Goal: Task Accomplishment & Management: Complete application form

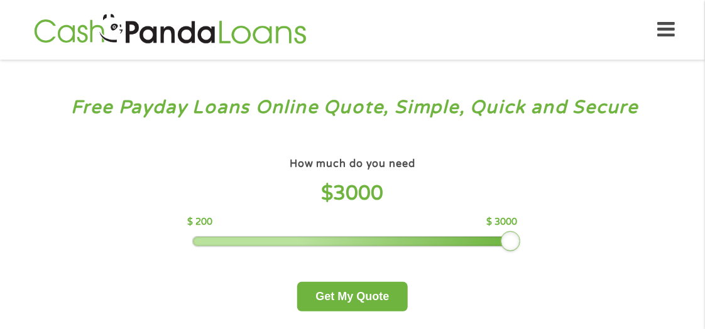
drag, startPoint x: 287, startPoint y: 238, endPoint x: 528, endPoint y: 247, distance: 240.7
click at [528, 247] on div "How much do you need $ 3000 $ 200 $ 3000 Get My Quote" at bounding box center [353, 233] width 440 height 157
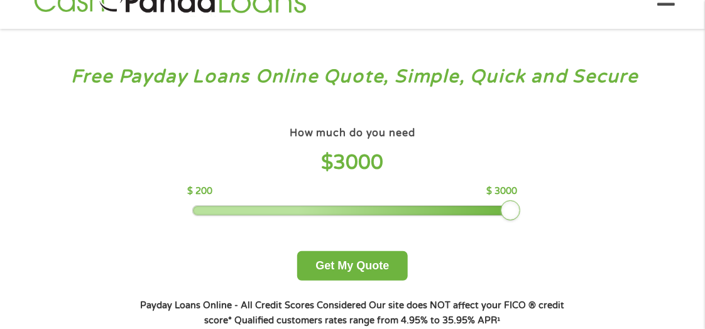
scroll to position [126, 0]
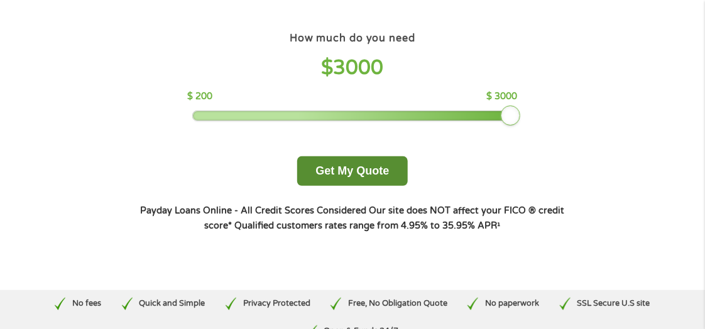
click at [375, 172] on button "Get My Quote" at bounding box center [352, 171] width 110 height 30
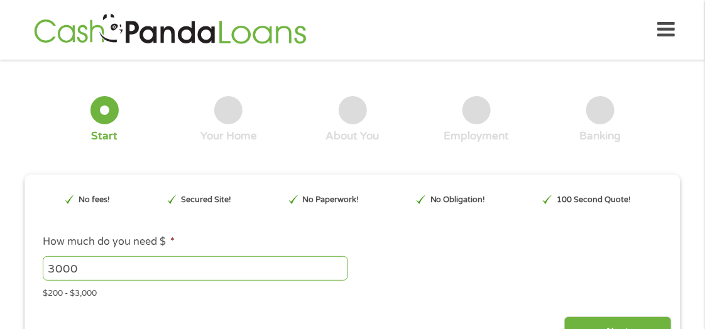
type input "CjwKCAjwiY_GBhBEEiwAFaghvhlOtOyYhSuoeZGwgY9TJjWJa8VhoDdE6XGdagNniq4mbmlxBV_Cyxo…"
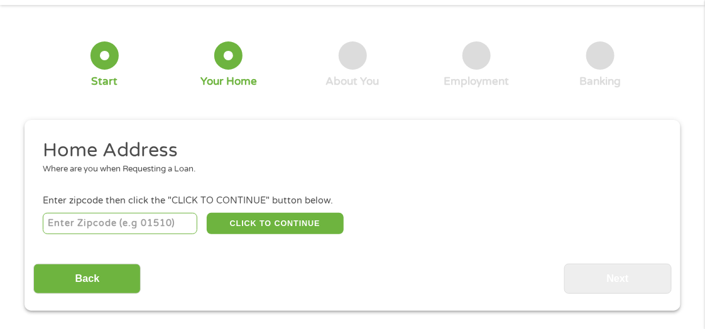
scroll to position [48, 0]
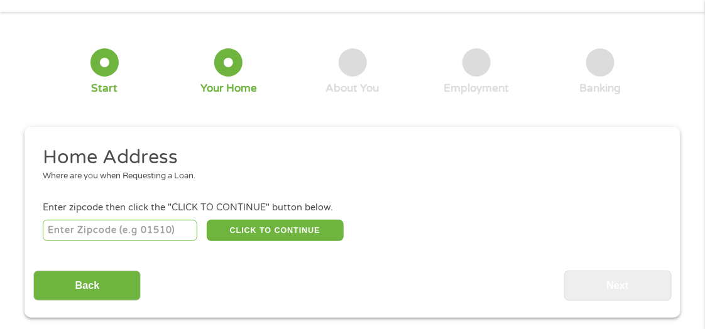
click at [92, 225] on input "number" at bounding box center [120, 230] width 155 height 21
type input "9"
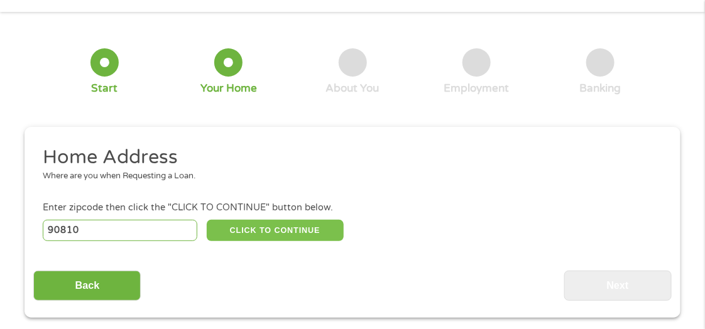
type input "90810"
drag, startPoint x: 274, startPoint y: 225, endPoint x: 263, endPoint y: 237, distance: 16.9
click at [274, 224] on button "CLICK TO CONTINUE" at bounding box center [275, 230] width 137 height 21
type input "90810"
type input "[GEOGRAPHIC_DATA]"
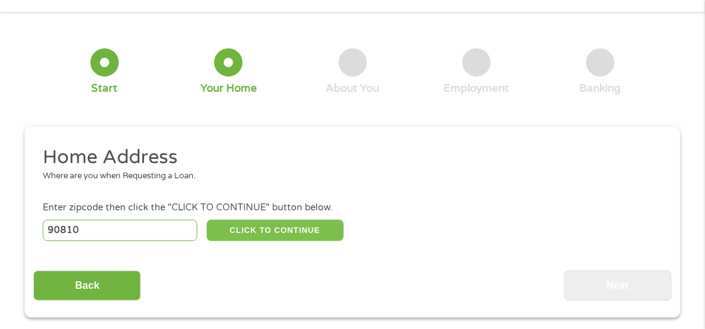
select select "[US_STATE]"
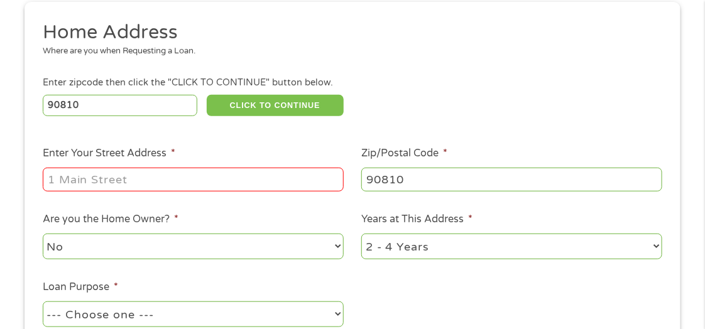
scroll to position [173, 0]
drag, startPoint x: 160, startPoint y: 173, endPoint x: 264, endPoint y: 298, distance: 163.2
click at [160, 173] on input "Enter Your Street Address *" at bounding box center [193, 179] width 301 height 24
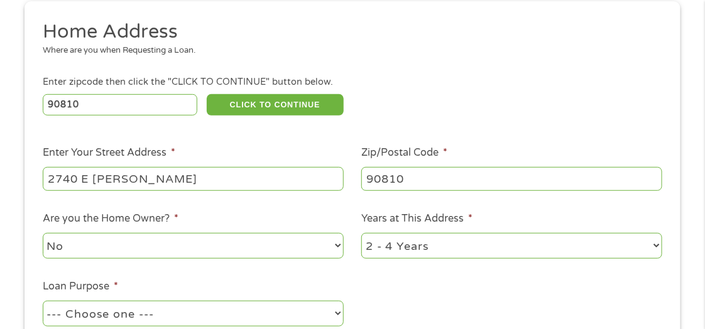
click at [182, 173] on input "2740 E [PERSON_NAME]" at bounding box center [193, 179] width 301 height 24
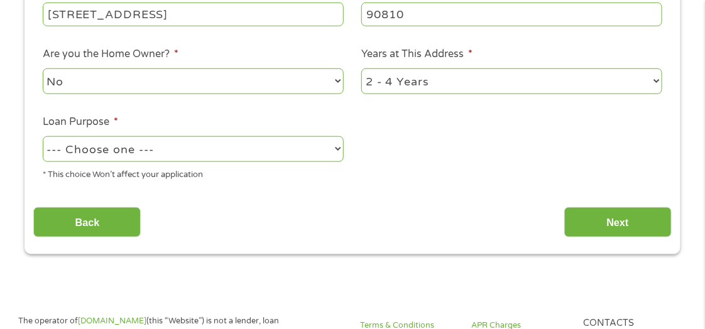
scroll to position [386, 0]
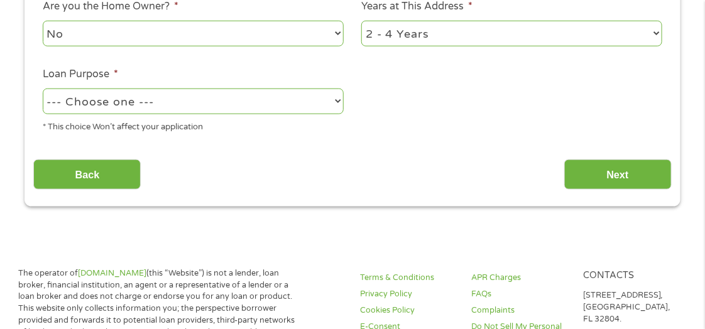
type input "[STREET_ADDRESS]"
click at [337, 107] on select "--- Choose one --- Pay Bills Debt Consolidation Home Improvement Major Purchase…" at bounding box center [193, 102] width 301 height 26
select select "paybills"
click at [43, 90] on select "--- Choose one --- Pay Bills Debt Consolidation Home Improvement Major Purchase…" at bounding box center [193, 102] width 301 height 26
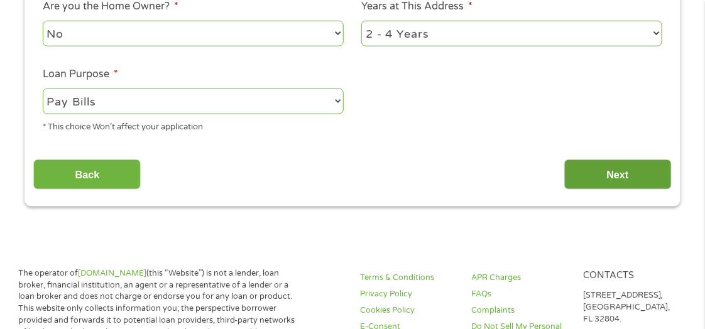
click at [599, 175] on input "Next" at bounding box center [617, 175] width 107 height 31
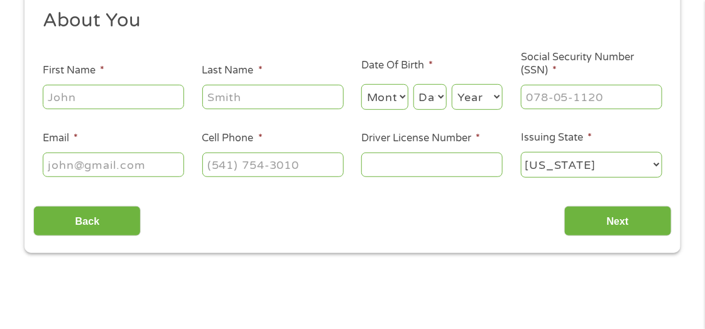
scroll to position [183, 0]
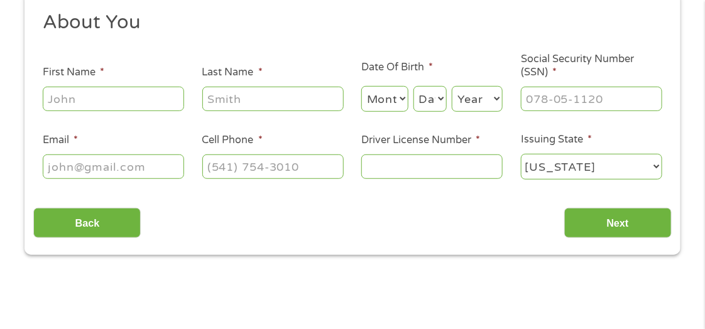
click at [138, 101] on input "First Name *" at bounding box center [113, 99] width 141 height 24
type input "[PERSON_NAME]"
click at [243, 97] on input "Last Name *" at bounding box center [272, 99] width 141 height 24
type input "[PERSON_NAME]"
click at [402, 94] on select "Month 1 2 3 4 5 6 7 8 9 10 11 12" at bounding box center [384, 99] width 47 height 26
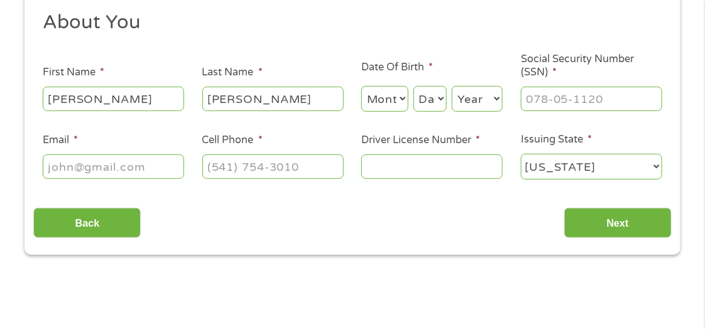
select select "11"
click at [361, 86] on select "Month 1 2 3 4 5 6 7 8 9 10 11 12" at bounding box center [384, 99] width 47 height 26
click at [438, 90] on select "Day 1 2 3 4 5 6 7 8 9 10 11 12 13 14 15 16 17 18 19 20 21 22 23 24 25 26 27 28 …" at bounding box center [429, 99] width 33 height 26
select select "30"
click at [413, 86] on select "Day 1 2 3 4 5 6 7 8 9 10 11 12 13 14 15 16 17 18 19 20 21 22 23 24 25 26 27 28 …" at bounding box center [429, 99] width 33 height 26
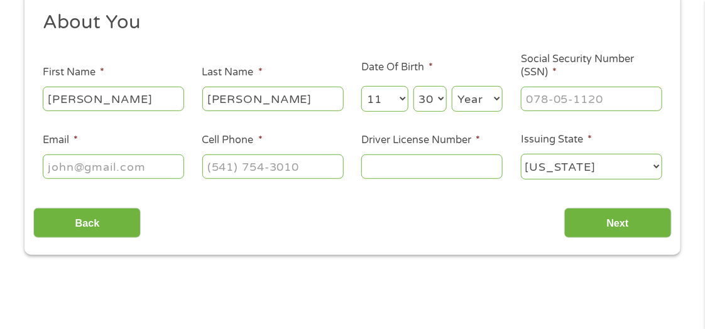
click at [467, 97] on select "Year [DATE] 2006 2005 2004 2003 2002 2001 2000 1999 1998 1997 1996 1995 1994 19…" at bounding box center [477, 99] width 51 height 26
select select "1978"
click at [452, 86] on select "Year [DATE] 2006 2005 2004 2003 2002 2001 2000 1999 1998 1997 1996 1995 1994 19…" at bounding box center [477, 99] width 51 height 26
click at [563, 105] on input "___-__-____" at bounding box center [591, 99] width 141 height 24
type input "613-10-1939"
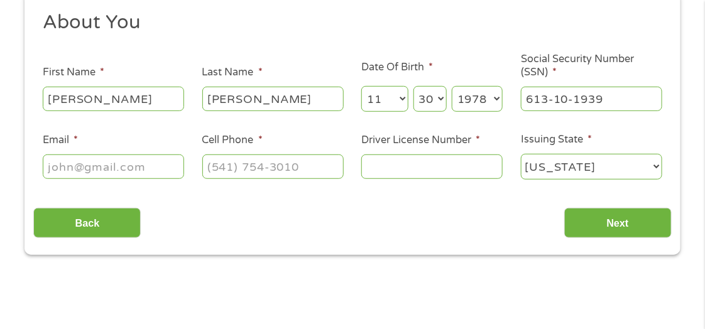
click at [446, 160] on input "Driver License Number *" at bounding box center [431, 167] width 141 height 24
type input "B6455197"
click at [291, 168] on input "(___) ___-____" at bounding box center [272, 167] width 141 height 24
click at [211, 170] on input "(___) ___-____" at bounding box center [272, 167] width 141 height 24
type input "[PHONE_NUMBER]"
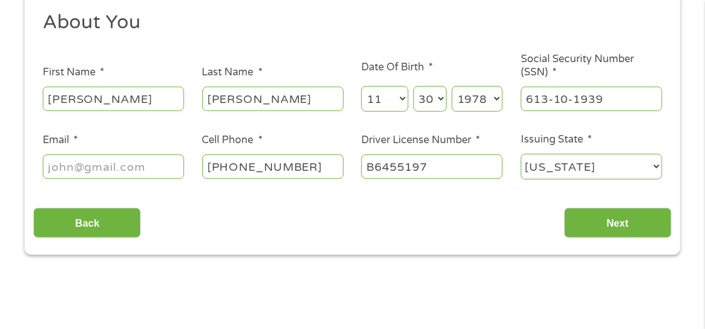
click at [86, 163] on input "Email *" at bounding box center [113, 167] width 141 height 24
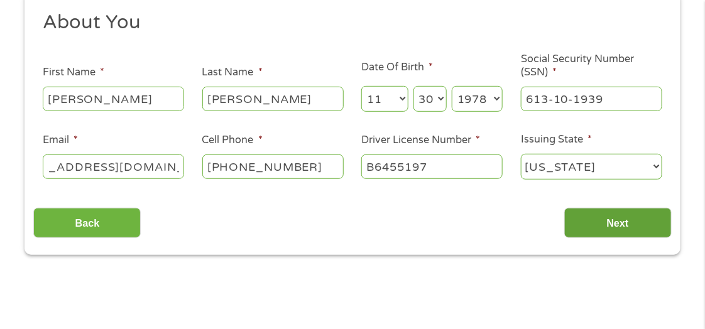
type input "[EMAIL_ADDRESS][DOMAIN_NAME]"
click at [609, 220] on input "Next" at bounding box center [617, 223] width 107 height 31
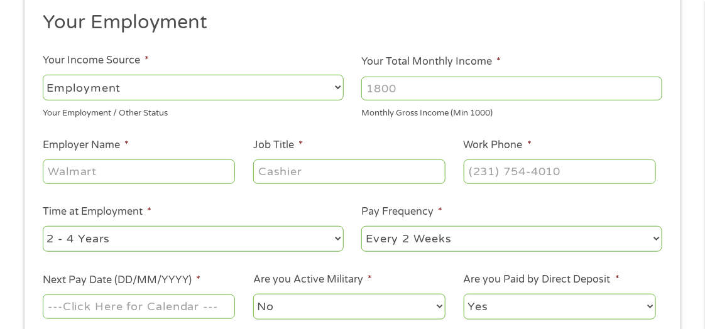
scroll to position [95, 0]
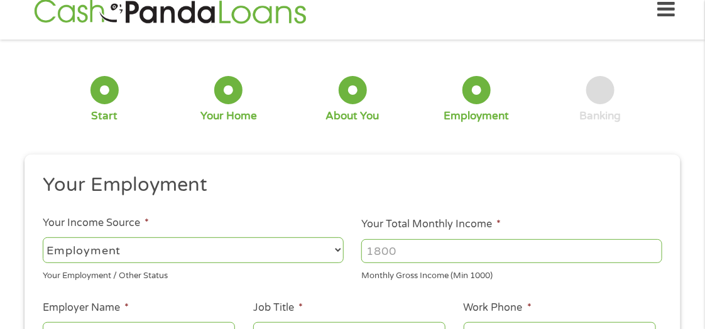
click at [631, 217] on li "Your Total Monthly Income * Monthly Gross Income (Min 1000)" at bounding box center [511, 249] width 319 height 65
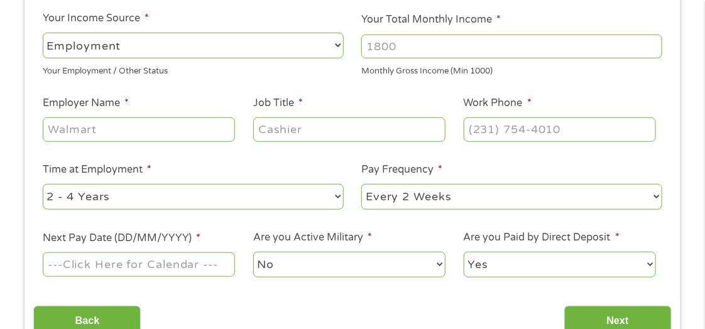
scroll to position [218, 0]
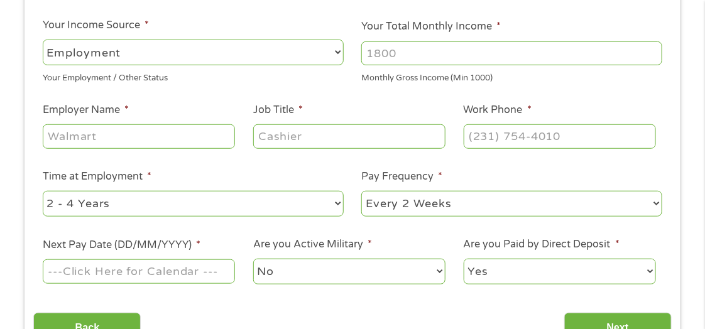
click at [606, 45] on input "Your Total Monthly Income *" at bounding box center [511, 53] width 301 height 24
click at [537, 53] on input "Your Total Monthly Income *" at bounding box center [511, 53] width 301 height 24
type input "1500"
click at [155, 133] on input "Employer Name *" at bounding box center [139, 136] width 192 height 24
type input "Department of Rehabilitation"
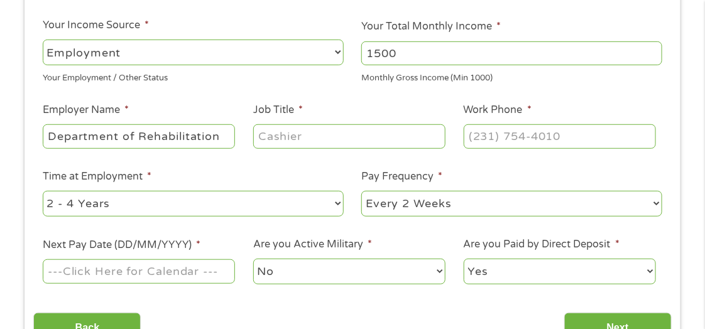
click at [420, 133] on input "Job Title *" at bounding box center [349, 136] width 192 height 24
type input "C"
type input "Assistant"
click at [335, 209] on select "--- Choose one --- 1 Year or less 1 - 2 Years 2 - 4 Years Over 4 Years" at bounding box center [193, 204] width 301 height 26
click at [43, 191] on select "--- Choose one --- 1 Year or less 1 - 2 Years 2 - 4 Years Over 4 Years" at bounding box center [193, 204] width 301 height 26
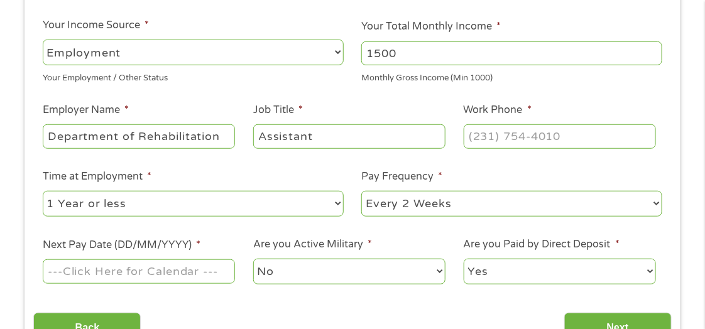
click at [332, 202] on select "--- Choose one --- 1 Year or less 1 - 2 Years 2 - 4 Years Over 4 Years" at bounding box center [193, 204] width 301 height 26
select select "24months"
click at [43, 191] on select "--- Choose one --- 1 Year or less 1 - 2 Years 2 - 4 Years Over 4 Years" at bounding box center [193, 204] width 301 height 26
click at [651, 208] on select "--- Choose one --- Every 2 Weeks Every Week Monthly Semi-Monthly" at bounding box center [511, 204] width 301 height 26
select select "semimonthly"
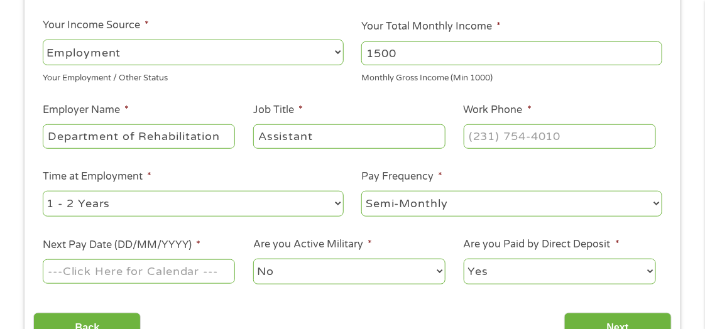
click at [361, 191] on select "--- Choose one --- Every 2 Weeks Every Week Monthly Semi-Monthly" at bounding box center [511, 204] width 301 height 26
click at [217, 271] on input "Next Pay Date (DD/MM/YYYY) *" at bounding box center [139, 271] width 192 height 24
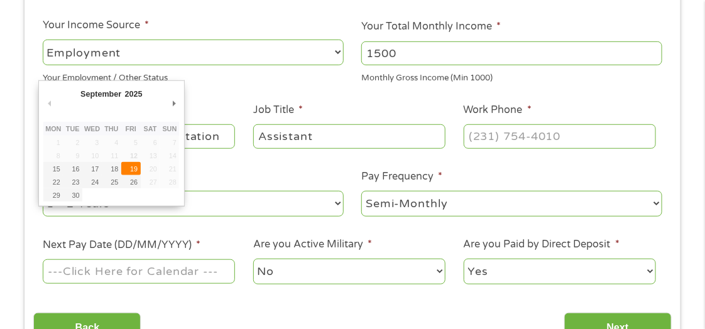
type input "[DATE]"
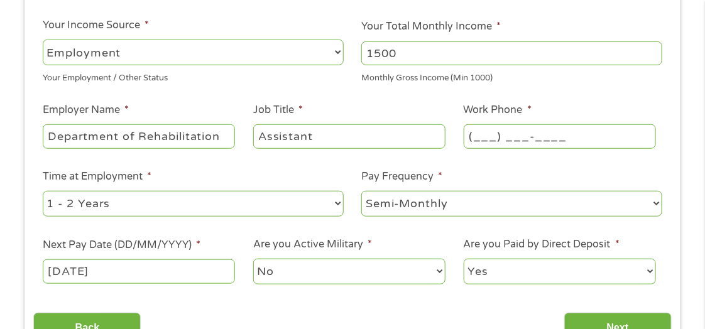
click at [509, 136] on input "(___) ___-____" at bounding box center [560, 136] width 192 height 24
click at [477, 135] on input "(___) ___-____" at bounding box center [560, 136] width 192 height 24
type input "(916) ___-____"
type input "[PHONE_NUMBER]"
click at [595, 325] on input "Next" at bounding box center [617, 328] width 107 height 31
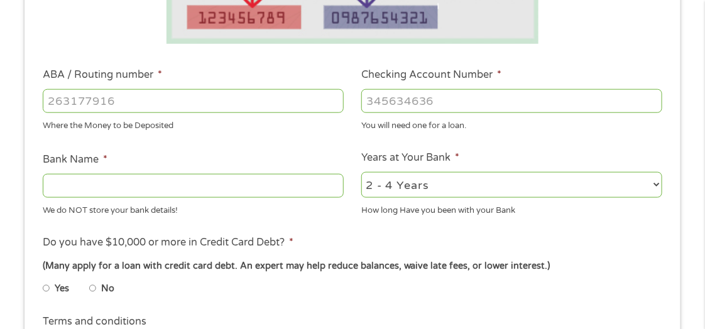
scroll to position [361, 0]
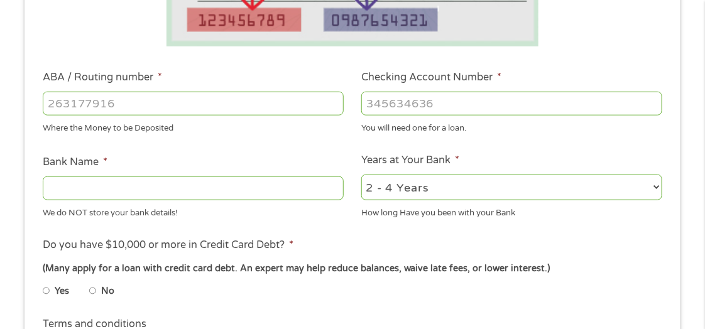
click at [241, 180] on input "Bank Name *" at bounding box center [193, 188] width 301 height 24
type input "n"
type input "Unify Financial Credit Union"
click at [90, 290] on input "No" at bounding box center [93, 291] width 8 height 20
radio input "true"
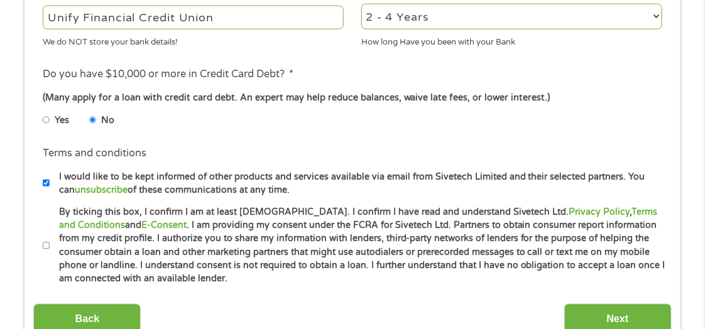
scroll to position [527, 0]
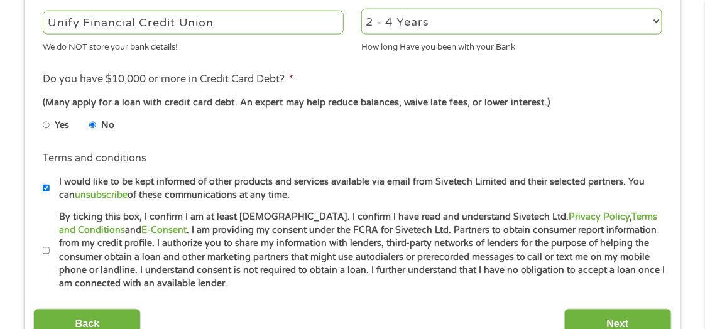
click at [46, 255] on input "By ticking this box, I confirm I am at least [DEMOGRAPHIC_DATA]. I confirm I ha…" at bounding box center [47, 251] width 8 height 20
checkbox input "true"
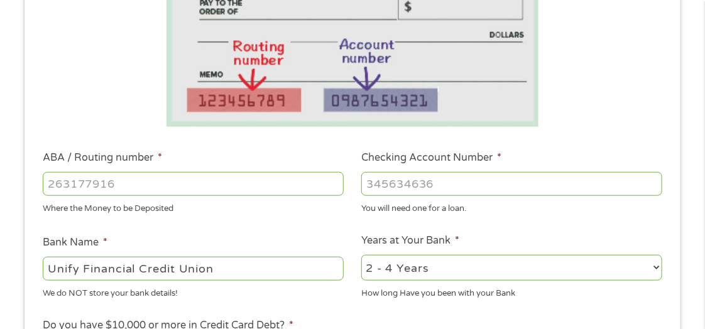
scroll to position [278, 0]
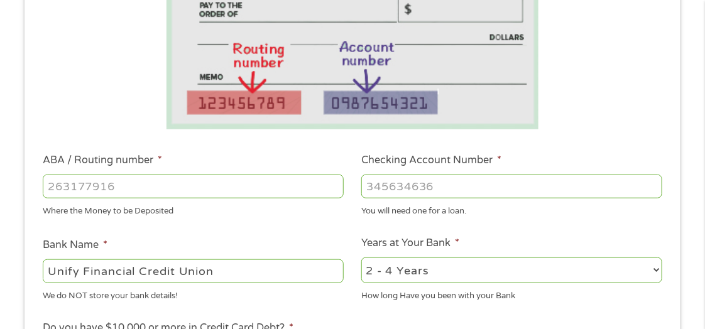
click at [187, 180] on input "ABA / Routing number *" at bounding box center [193, 187] width 301 height 24
type input "322079719"
type input "UNIFY FINANCIAL FEDERAL CREDIT UNION"
type input "322079719"
click at [430, 183] on input "Checking Account Number *" at bounding box center [511, 187] width 301 height 24
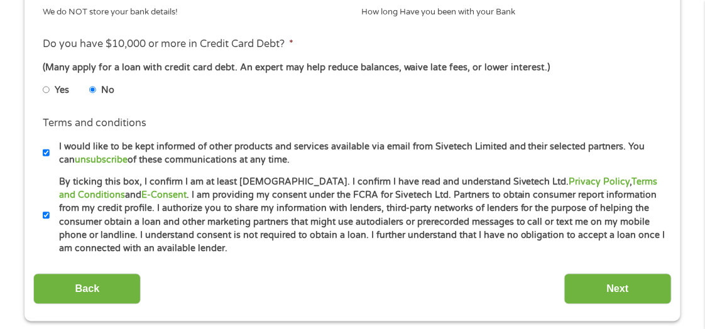
scroll to position [555, 0]
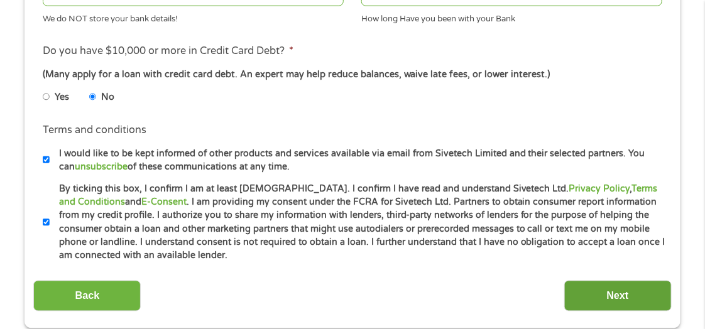
type input "3020003750361"
click at [618, 289] on input "Next" at bounding box center [617, 296] width 107 height 31
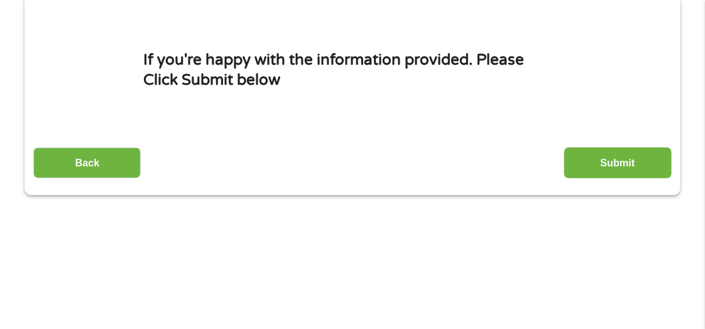
scroll to position [182, 0]
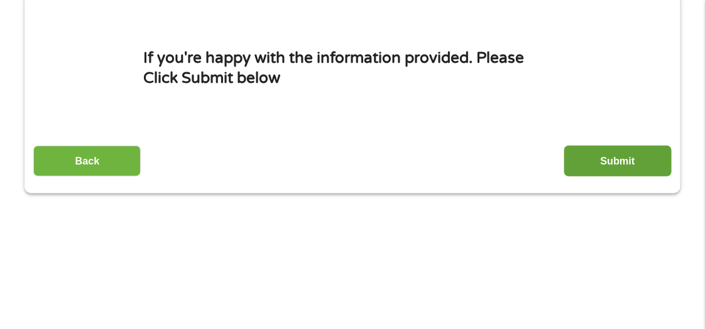
click at [626, 157] on input "Submit" at bounding box center [617, 161] width 107 height 31
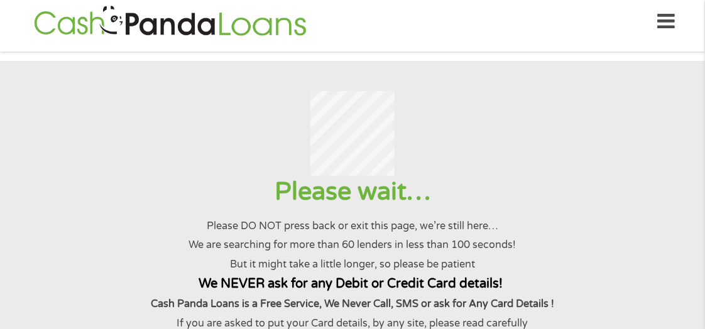
scroll to position [0, 0]
